Goal: Information Seeking & Learning: Learn about a topic

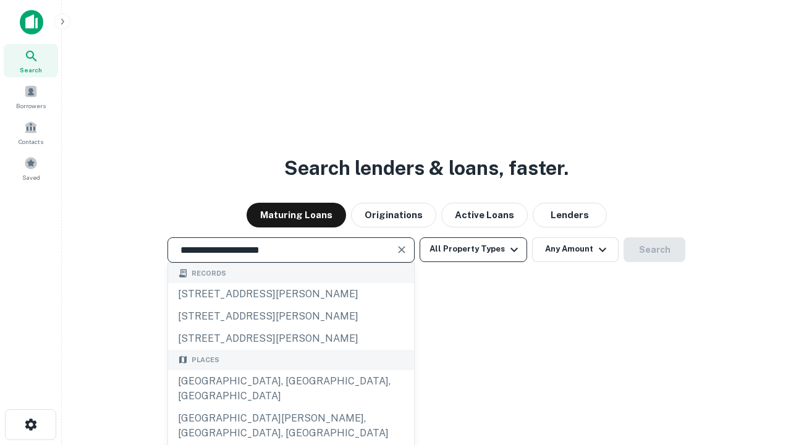
click at [290, 407] on div "[GEOGRAPHIC_DATA], [GEOGRAPHIC_DATA], [GEOGRAPHIC_DATA]" at bounding box center [291, 388] width 246 height 37
click at [473, 249] on button "All Property Types" at bounding box center [472, 249] width 107 height 25
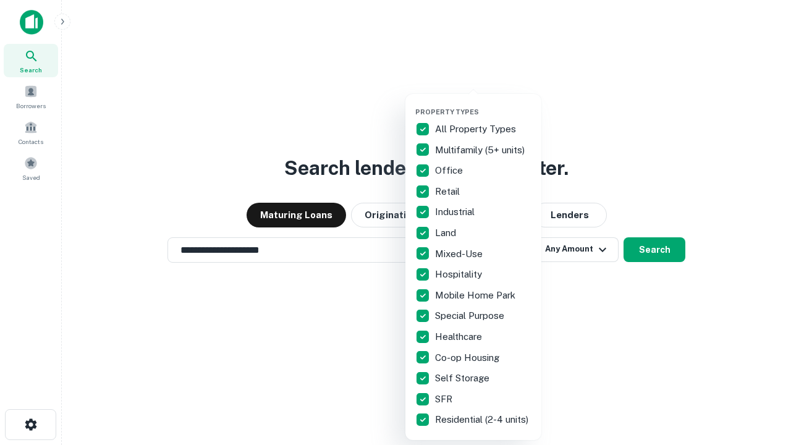
type input "**********"
click at [483, 104] on button "button" at bounding box center [483, 104] width 136 height 1
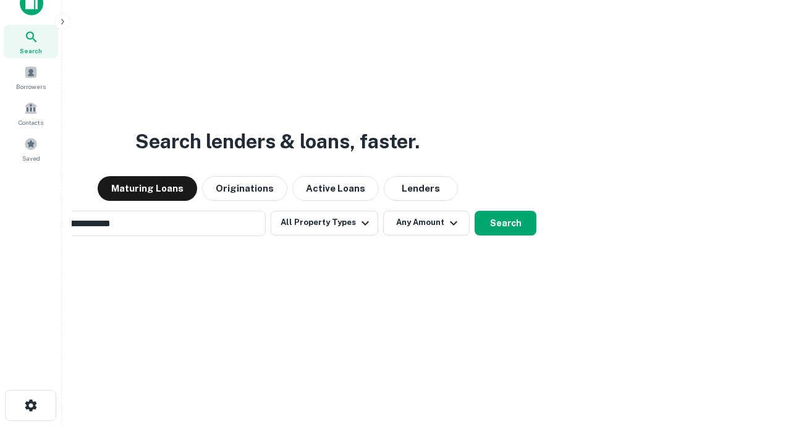
scroll to position [20, 0]
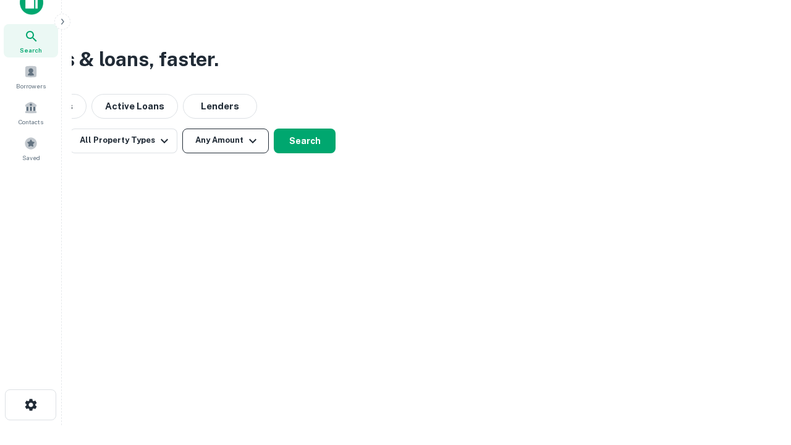
click at [225, 140] on button "Any Amount" at bounding box center [225, 140] width 86 height 25
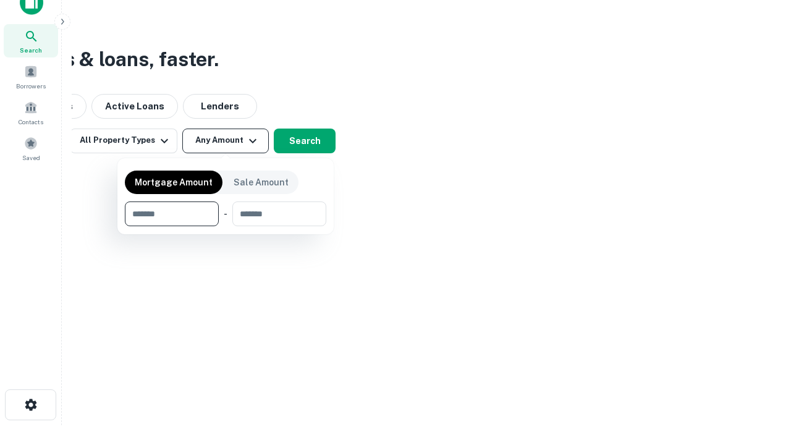
type input "*******"
click at [225, 226] on button "button" at bounding box center [225, 226] width 201 height 1
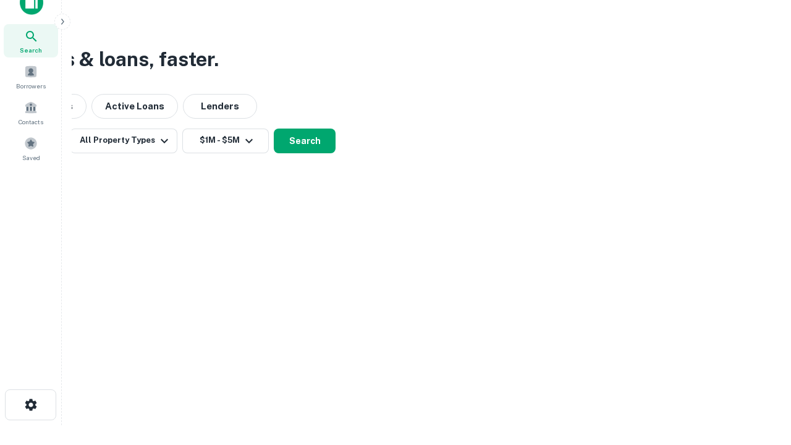
scroll to position [19, 0]
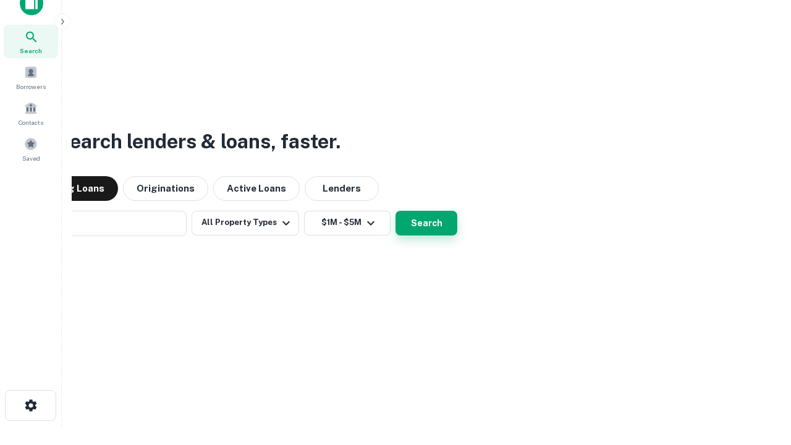
click at [395, 211] on button "Search" at bounding box center [426, 223] width 62 height 25
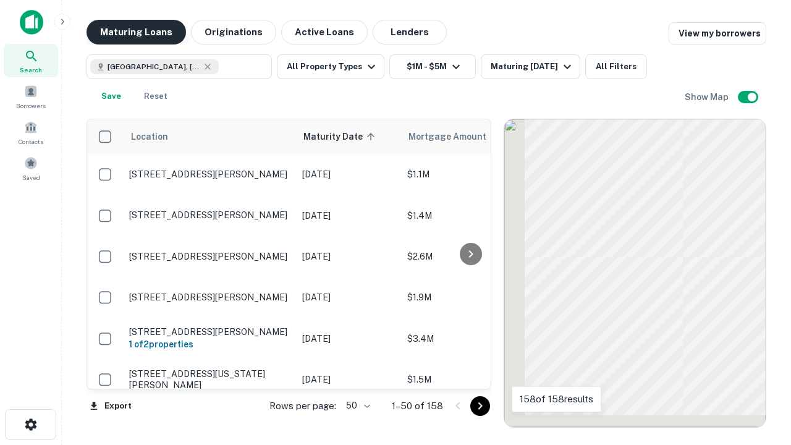
click at [136, 32] on button "Maturing Loans" at bounding box center [135, 32] width 99 height 25
